Goal: Task Accomplishment & Management: Use online tool/utility

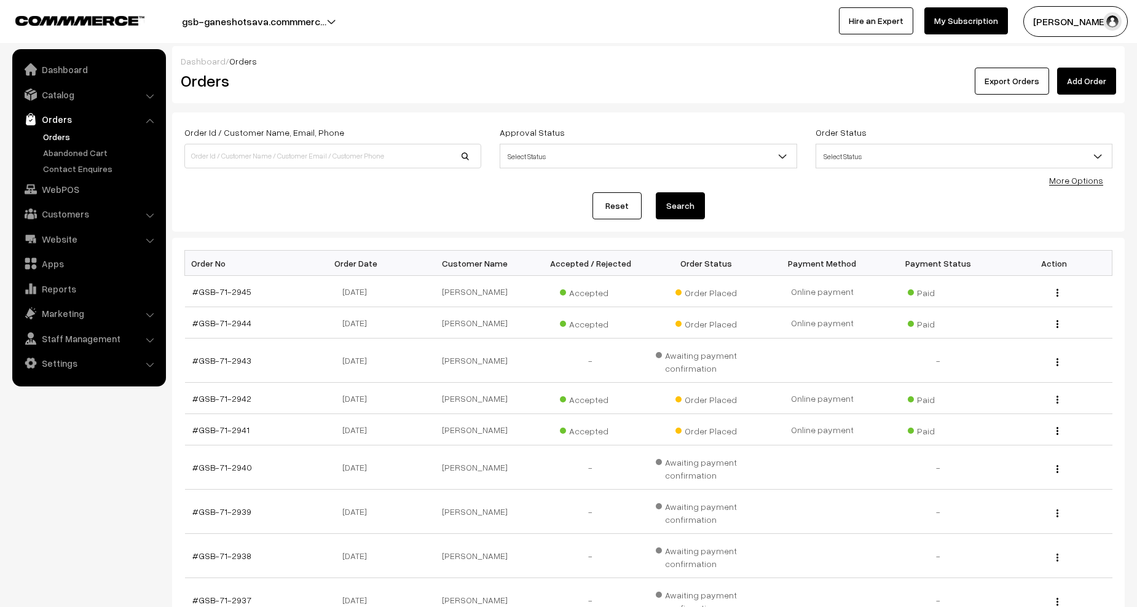
click at [52, 137] on link "Orders" at bounding box center [101, 136] width 122 height 13
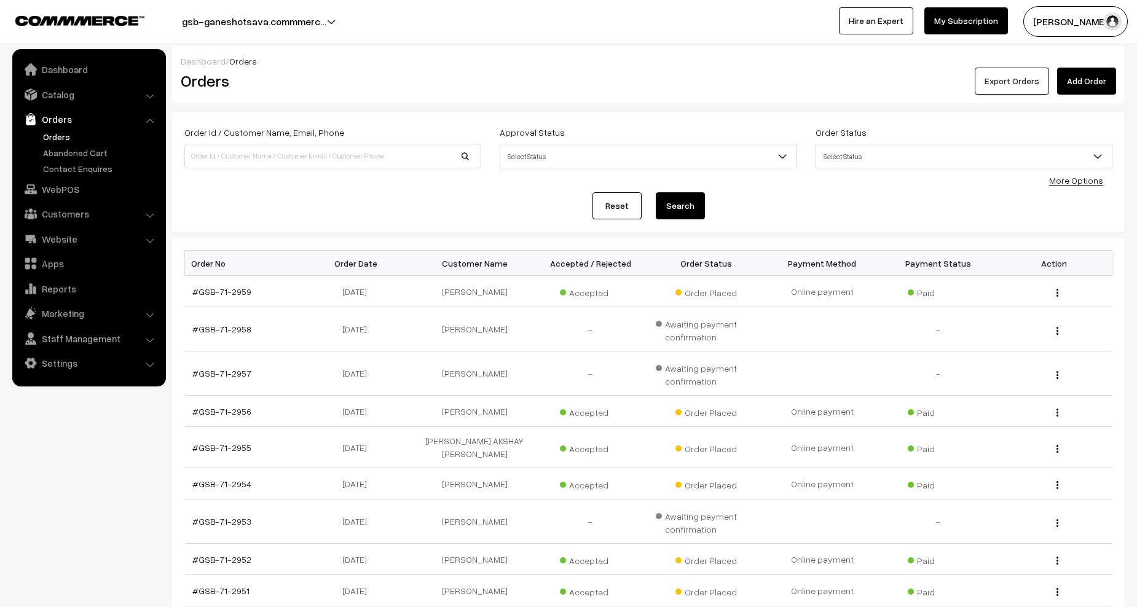
click at [1012, 81] on button "Export Orders" at bounding box center [1012, 81] width 74 height 27
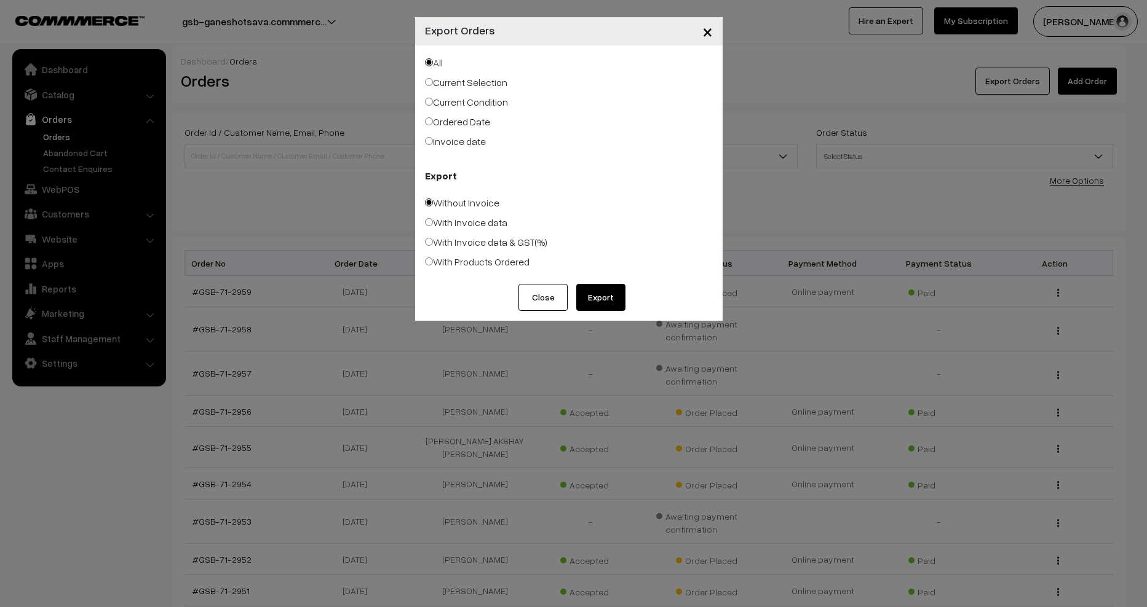
click at [494, 258] on label "With Products Ordered" at bounding box center [477, 262] width 105 height 15
click at [433, 258] on input "With Products Ordered" at bounding box center [429, 262] width 8 height 8
radio input "true"
click at [614, 306] on button "Export" at bounding box center [600, 297] width 49 height 27
click at [343, 274] on div "× Export Orders All Current Selection Current Condition Ordered Date Export Clo…" at bounding box center [573, 303] width 1147 height 607
